Goal: Task Accomplishment & Management: Use online tool/utility

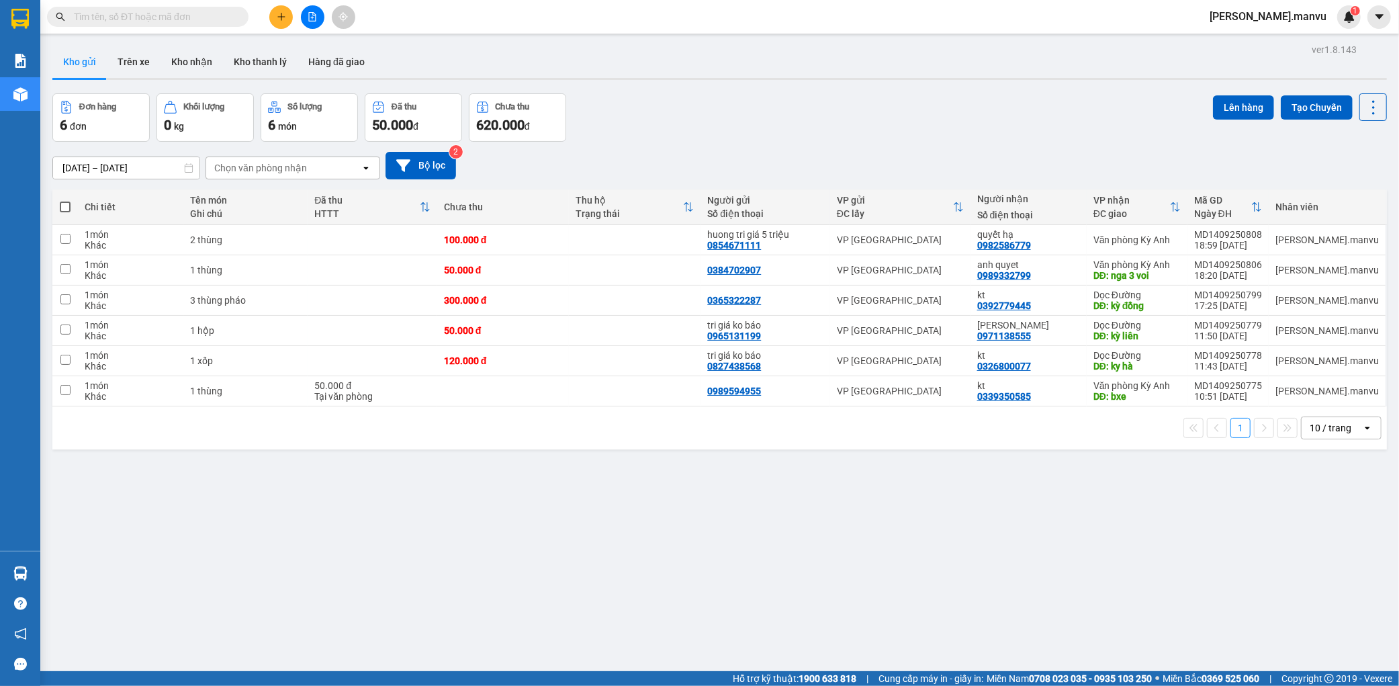
click at [66, 214] on th at bounding box center [65, 207] width 26 height 36
click at [67, 209] on span at bounding box center [65, 207] width 11 height 11
click at [65, 200] on input "checkbox" at bounding box center [65, 200] width 0 height 0
checkbox input "true"
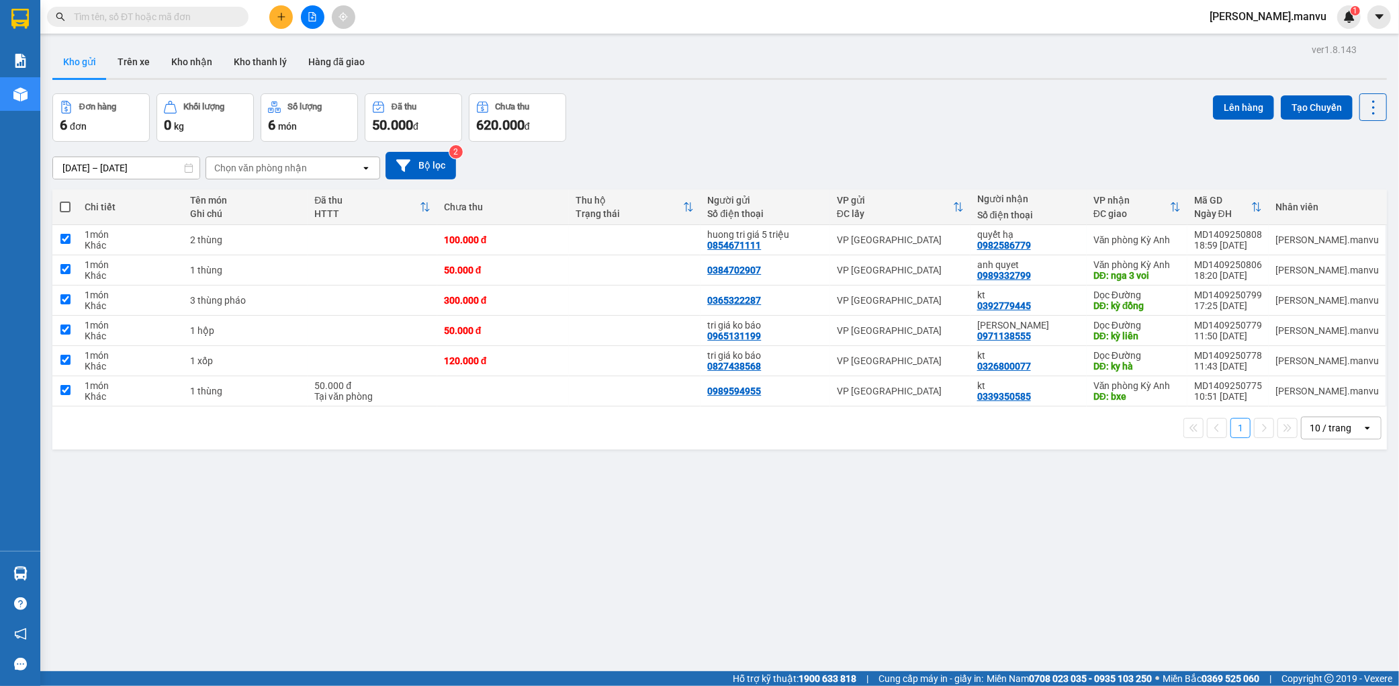
checkbox input "true"
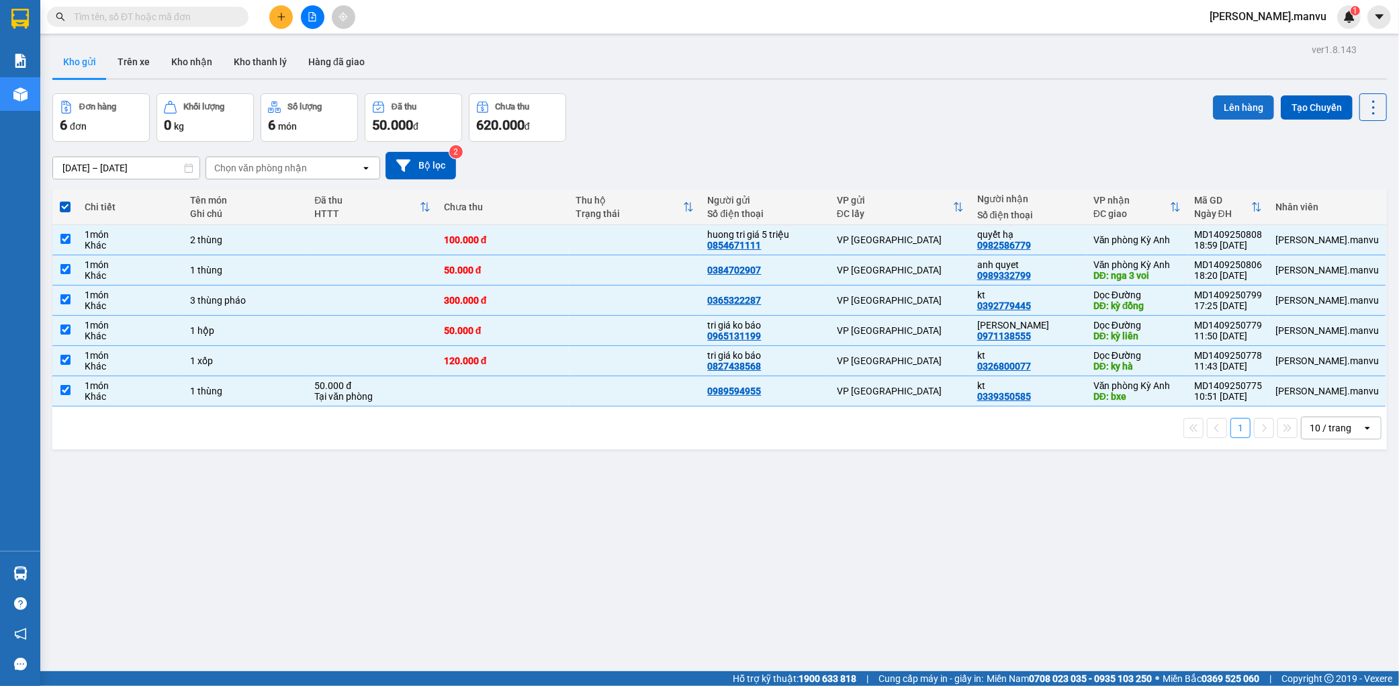
click at [1251, 106] on button "Lên hàng" at bounding box center [1243, 107] width 61 height 24
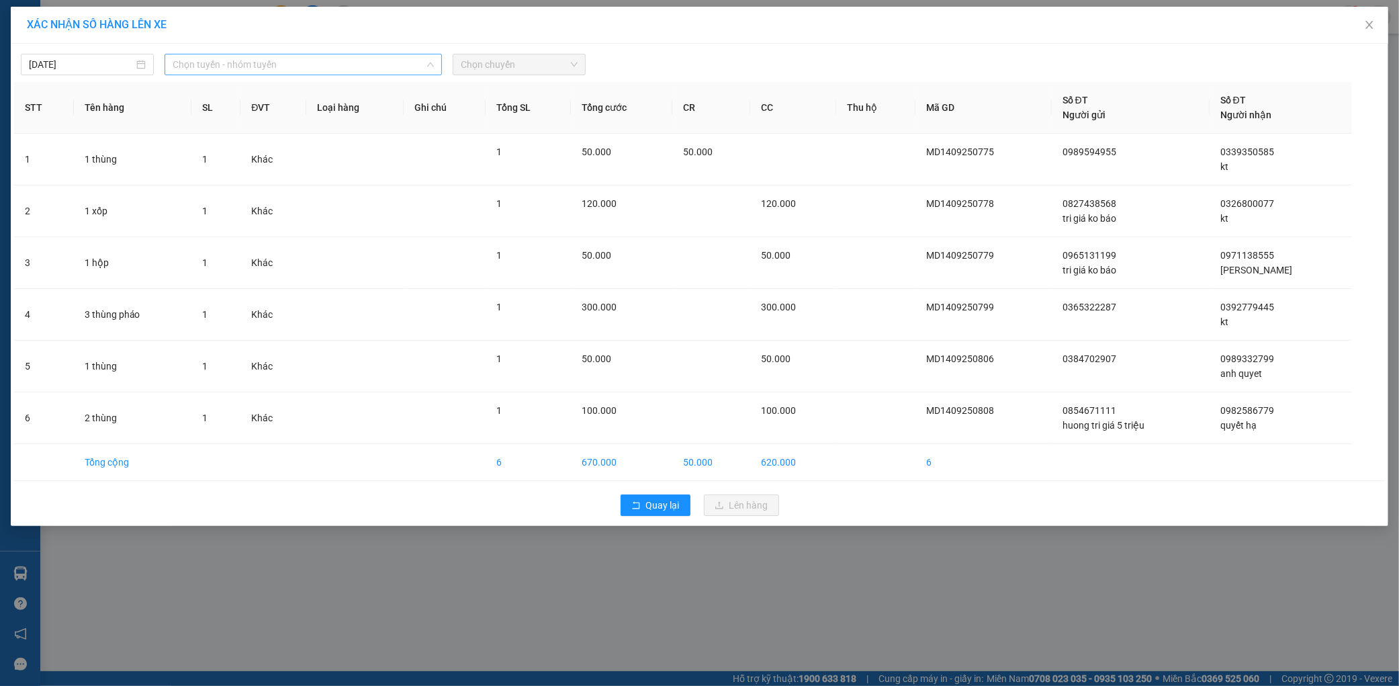
click at [322, 58] on span "Chọn tuyến - nhóm tuyến" at bounding box center [303, 64] width 261 height 20
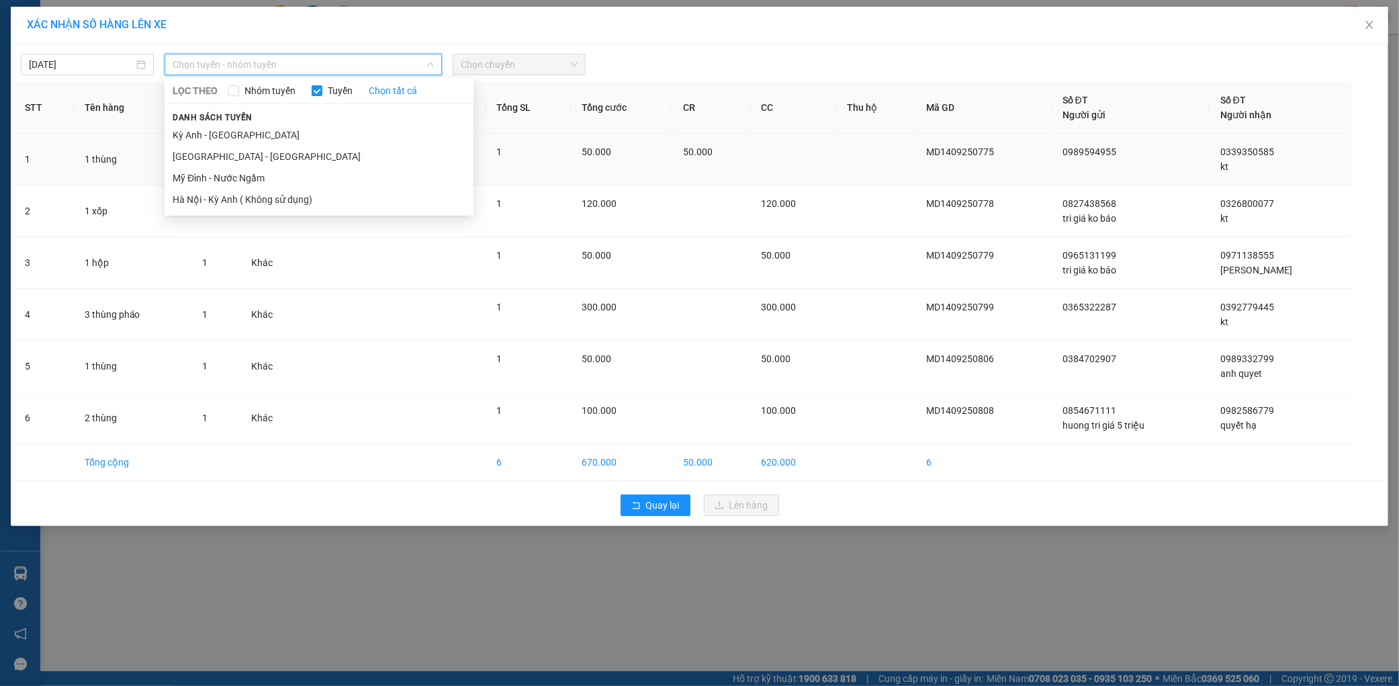
drag, startPoint x: 198, startPoint y: 151, endPoint x: 207, endPoint y: 148, distance: 9.4
click at [199, 148] on li "[GEOGRAPHIC_DATA] - [GEOGRAPHIC_DATA]" at bounding box center [319, 156] width 309 height 21
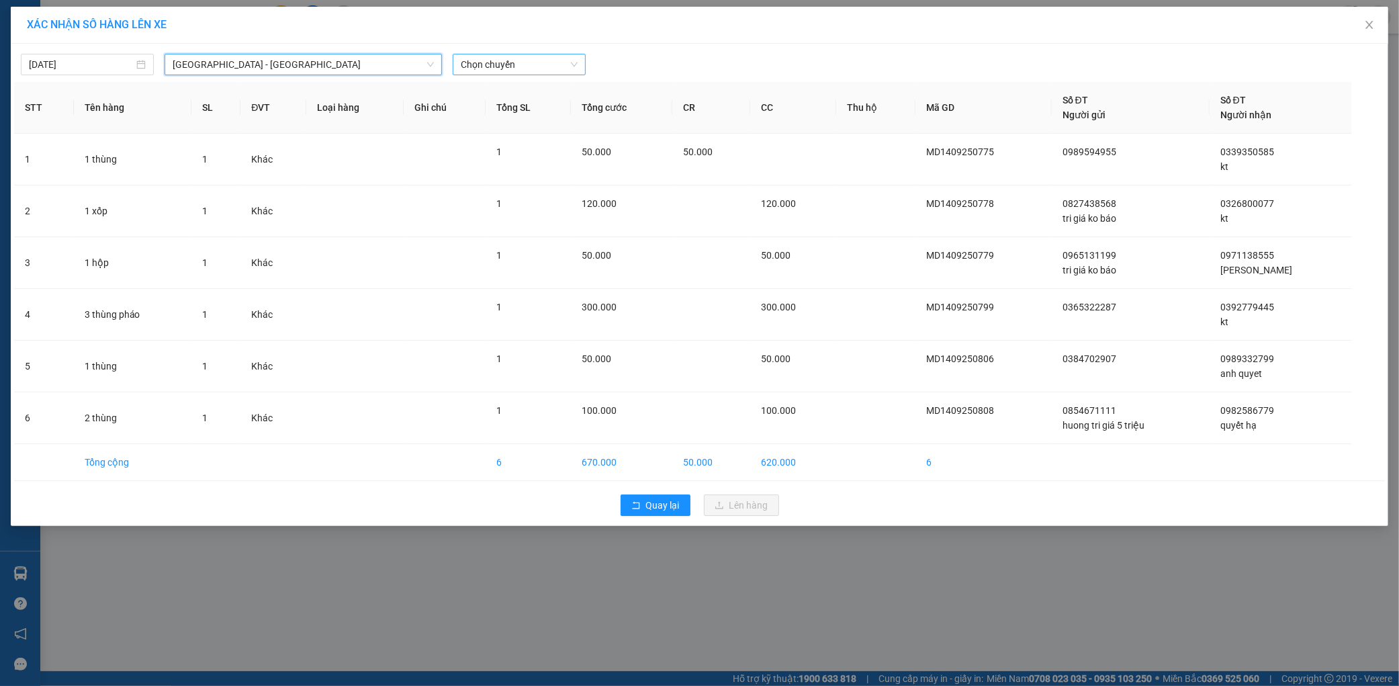
click at [574, 71] on span "Chọn chuyến" at bounding box center [519, 64] width 117 height 20
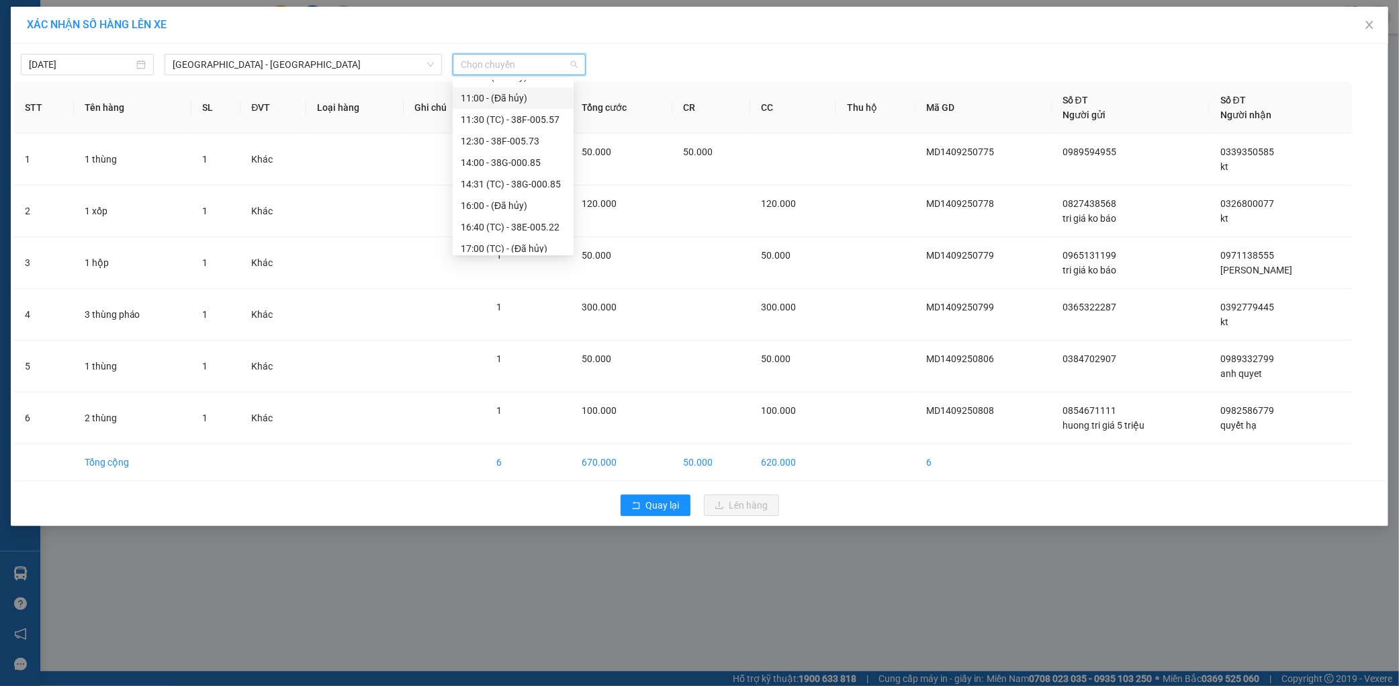
scroll to position [236, 0]
click at [533, 219] on div "21:55 - 38H-029.22" at bounding box center [513, 220] width 105 height 15
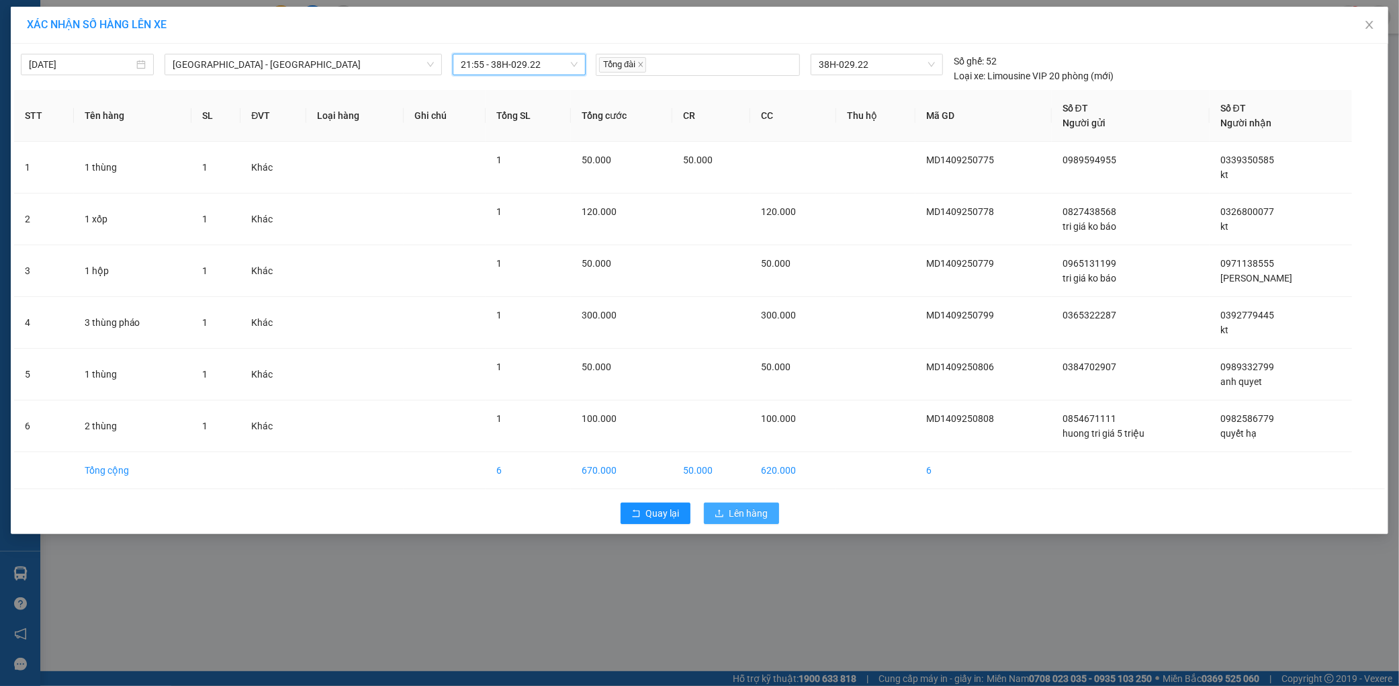
click at [732, 518] on span "Lên hàng" at bounding box center [748, 513] width 39 height 15
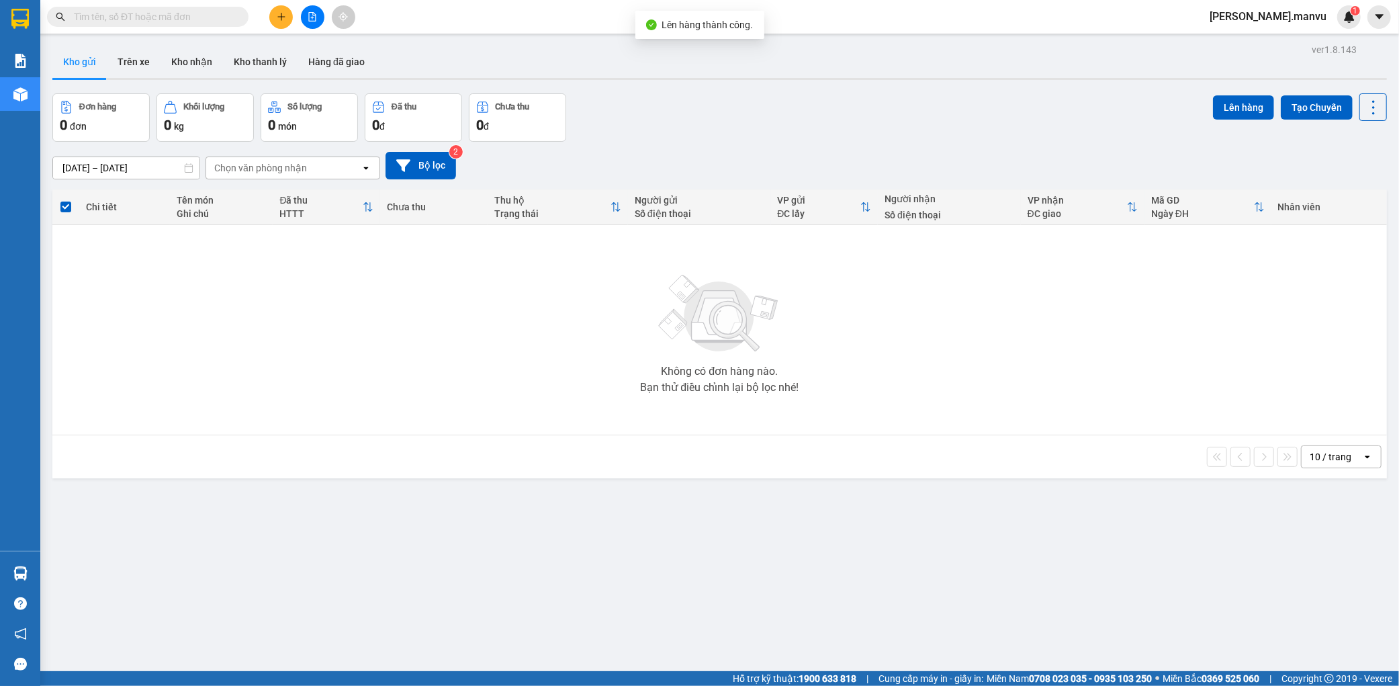
click at [304, 30] on div "Kết quả tìm kiếm ( 0 ) Bộ lọc Gửi 3 ngày gần nhất No Data nguyen.manvu 1" at bounding box center [699, 17] width 1399 height 34
click at [308, 18] on icon "file-add" at bounding box center [312, 16] width 9 height 9
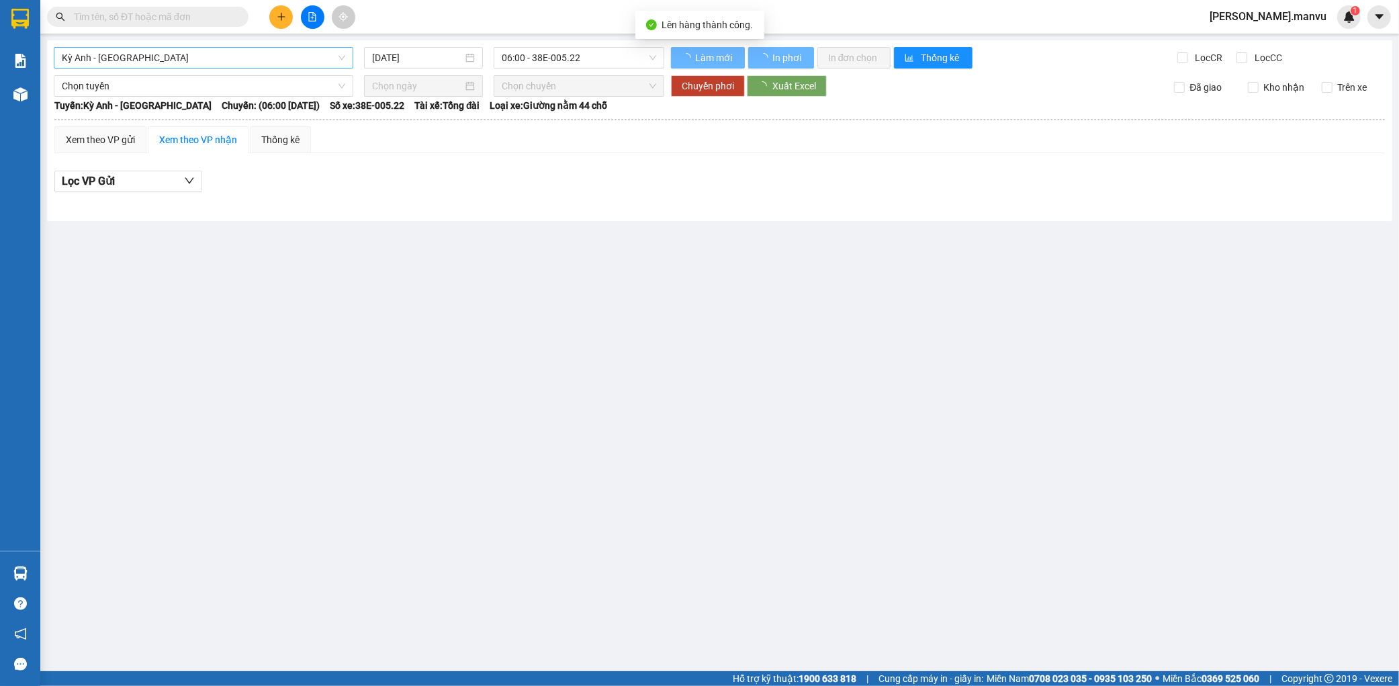
click at [180, 62] on span "Kỳ Anh - [GEOGRAPHIC_DATA]" at bounding box center [203, 58] width 283 height 20
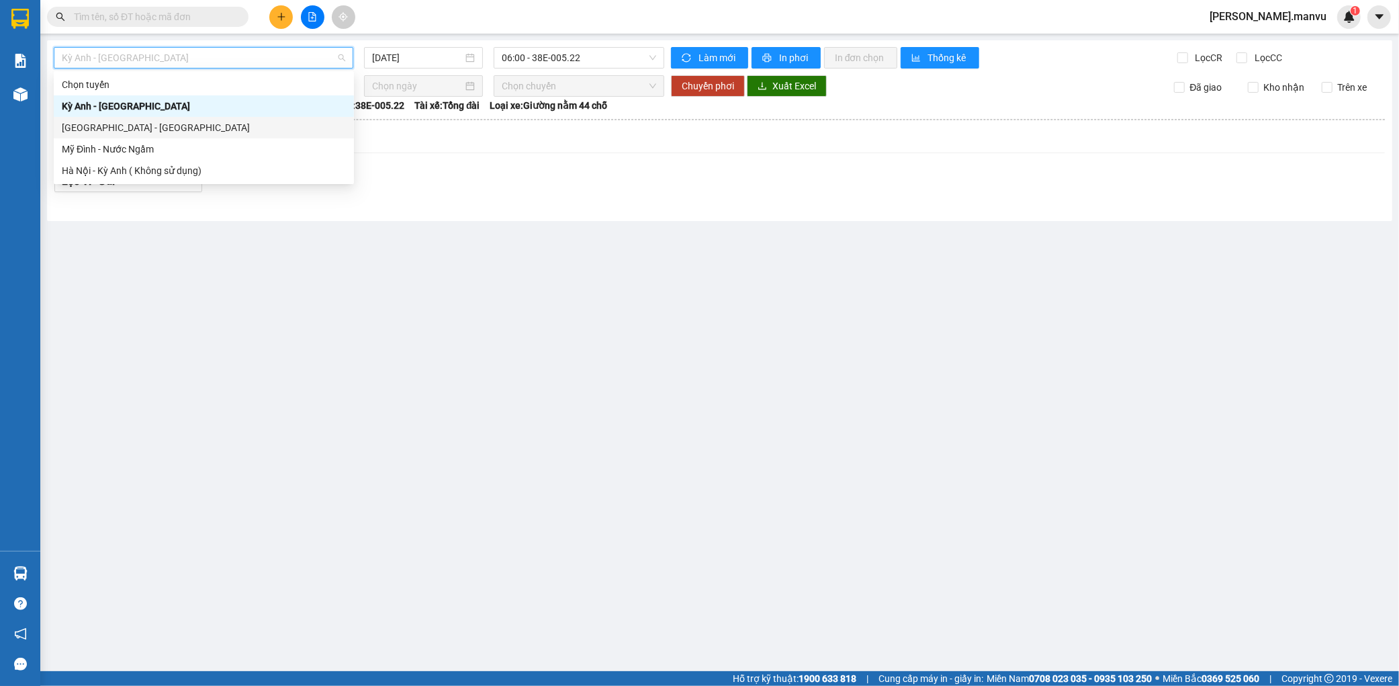
click at [119, 121] on div "[GEOGRAPHIC_DATA] - [GEOGRAPHIC_DATA]" at bounding box center [204, 127] width 284 height 15
type input "[DATE]"
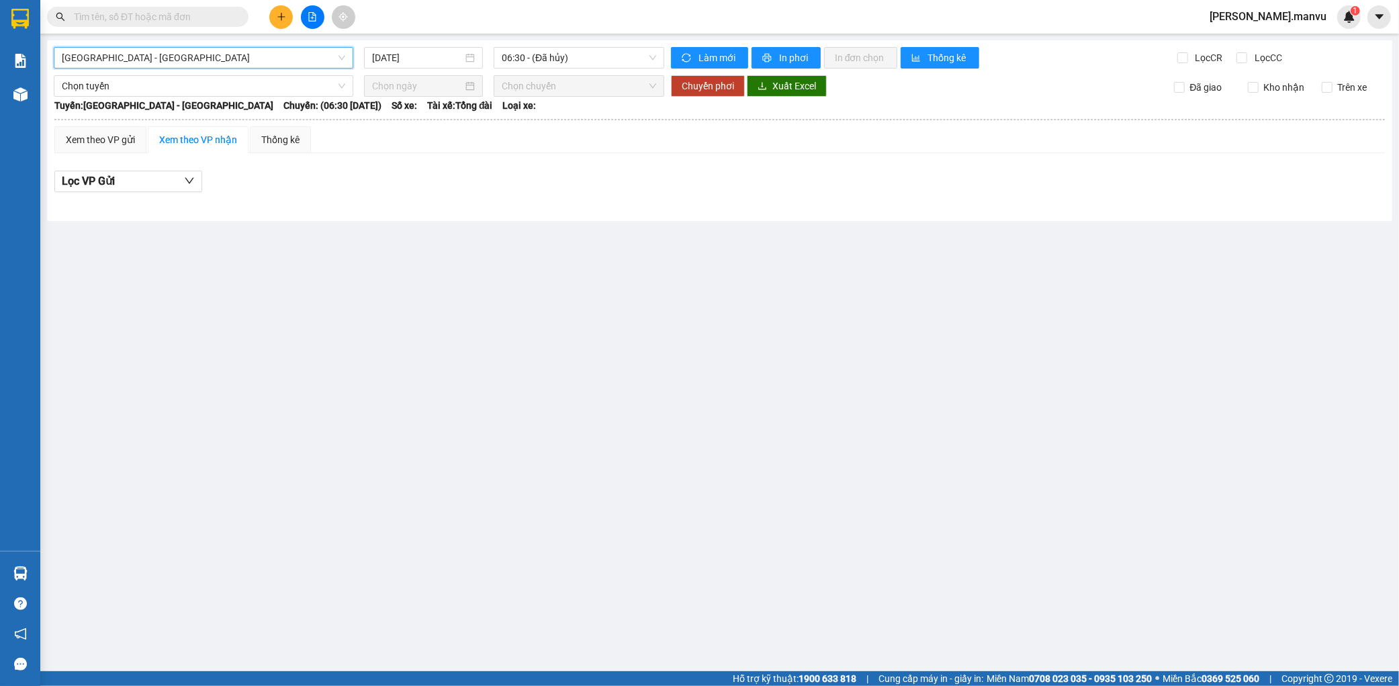
drag, startPoint x: 594, startPoint y: 30, endPoint x: 598, endPoint y: 46, distance: 15.8
click at [595, 41] on section "Kết quả tìm kiếm ( 0 ) Bộ lọc Gửi 3 ngày gần nhất No Data nguyen.manvu 1 Báo cá…" at bounding box center [699, 343] width 1399 height 686
click at [598, 46] on div "[GEOGRAPHIC_DATA] - [GEOGRAPHIC_DATA] [DATE] 06:30 - ([GEOGRAPHIC_DATA]) Làm mớ…" at bounding box center [719, 130] width 1345 height 181
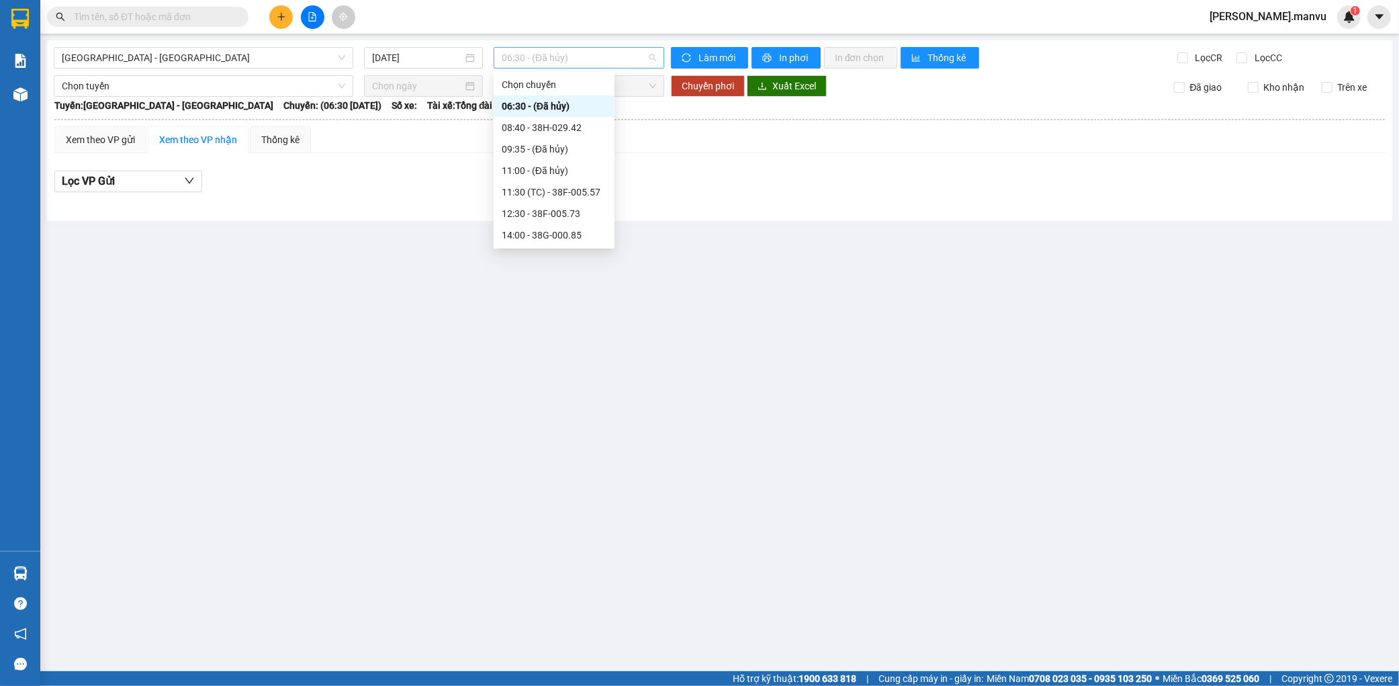
click at [598, 54] on span "06:30 - (Đã hủy)" at bounding box center [579, 58] width 154 height 20
click at [578, 214] on div "21:55 - 38H-029.22" at bounding box center [554, 213] width 105 height 15
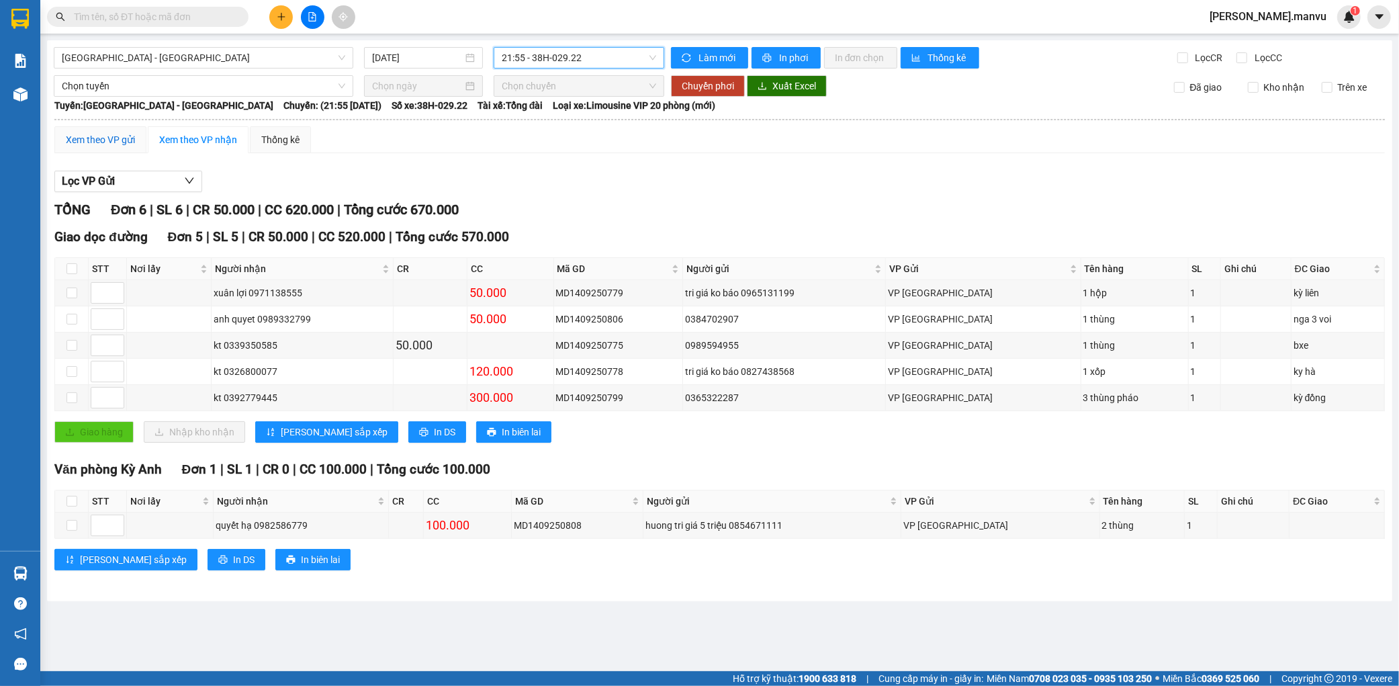
click at [116, 142] on div "Xem theo VP gửi" at bounding box center [100, 139] width 69 height 15
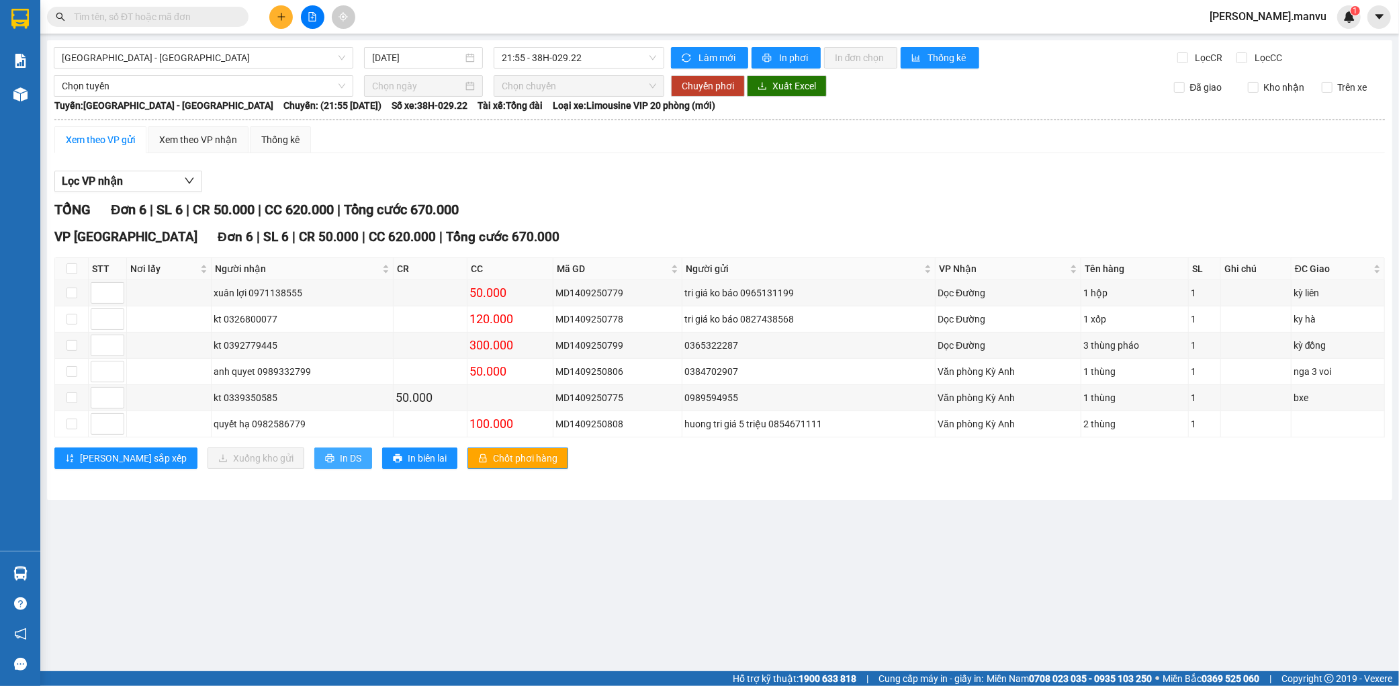
drag, startPoint x: 302, startPoint y: 451, endPoint x: 312, endPoint y: 451, distance: 9.4
click at [314, 451] on button "In DS" at bounding box center [343, 457] width 58 height 21
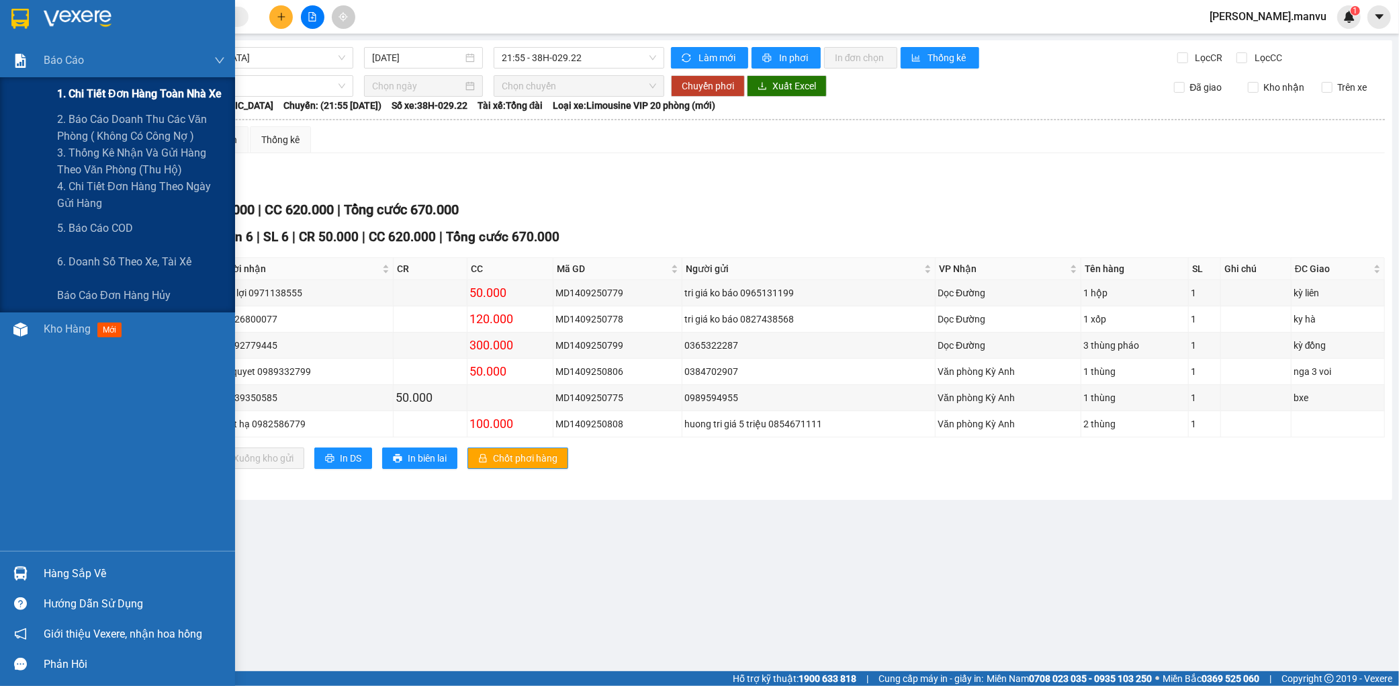
click at [83, 89] on span "1. Chi tiết đơn hàng toàn nhà xe" at bounding box center [139, 93] width 165 height 17
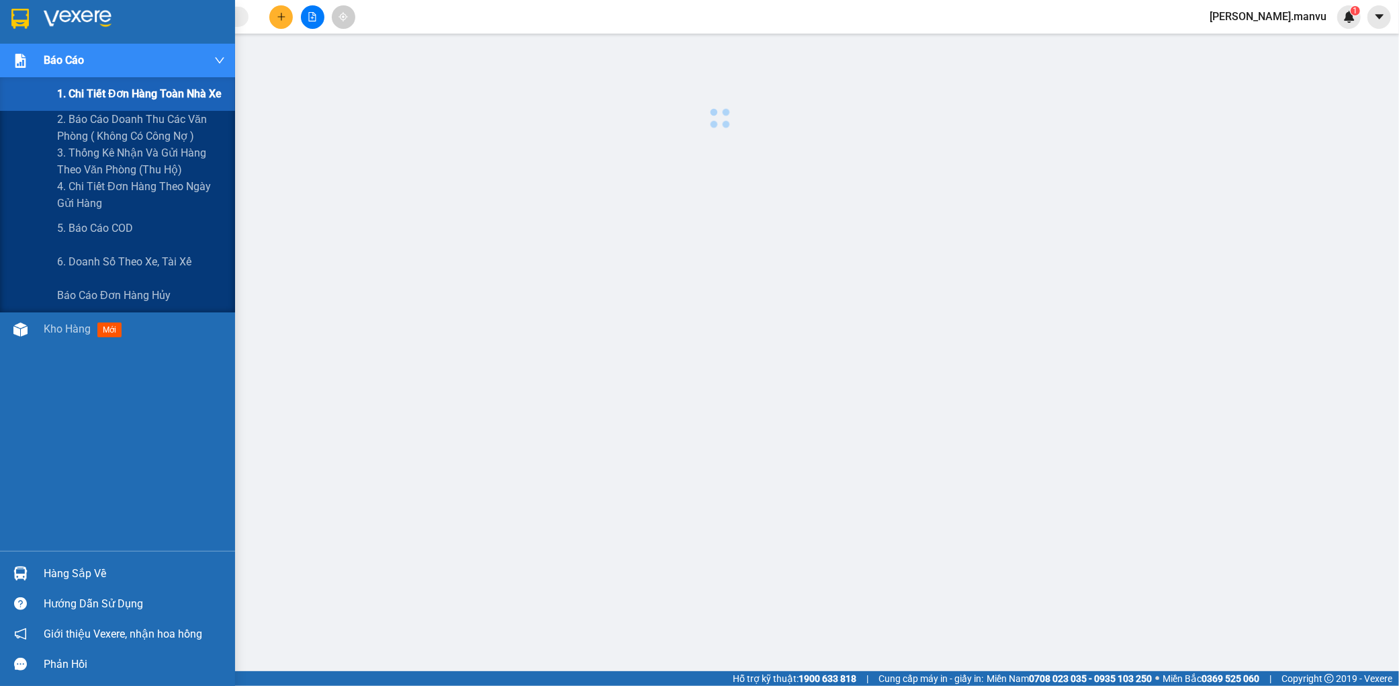
click at [124, 90] on span "1. Chi tiết đơn hàng toàn nhà xe" at bounding box center [139, 93] width 165 height 17
click at [107, 207] on span "4. Chi tiết đơn hàng theo ngày gửi hàng" at bounding box center [141, 195] width 168 height 34
